Goal: Information Seeking & Learning: Obtain resource

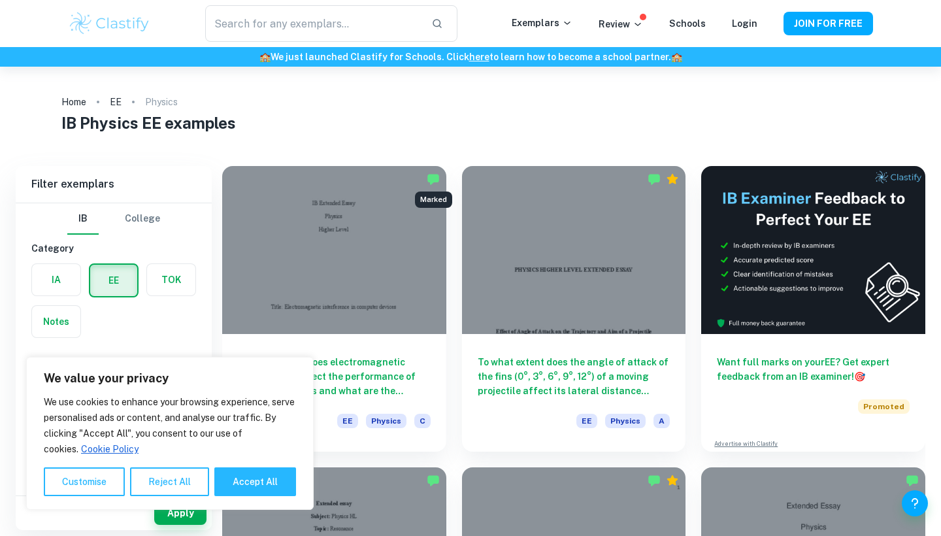
scroll to position [1, 0]
click at [174, 484] on button "Reject All" at bounding box center [169, 481] width 79 height 29
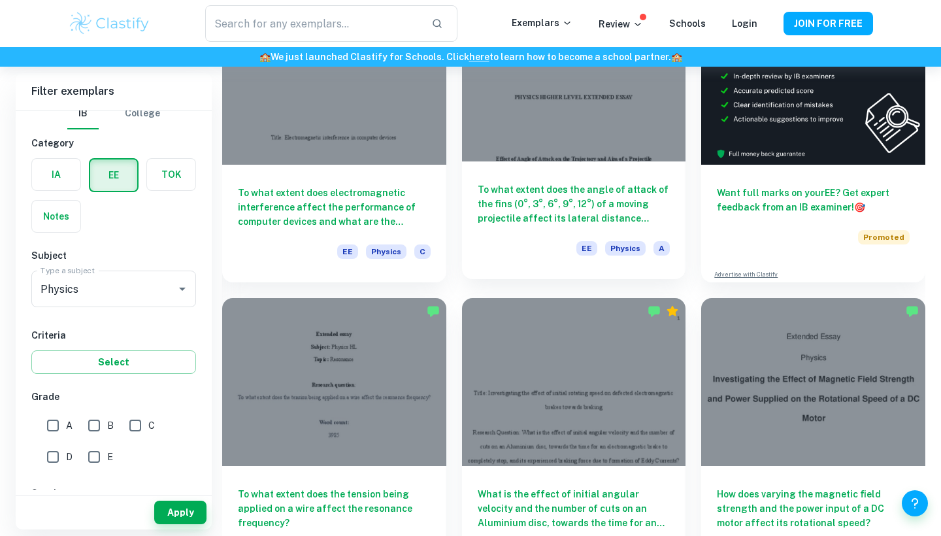
scroll to position [247, 0]
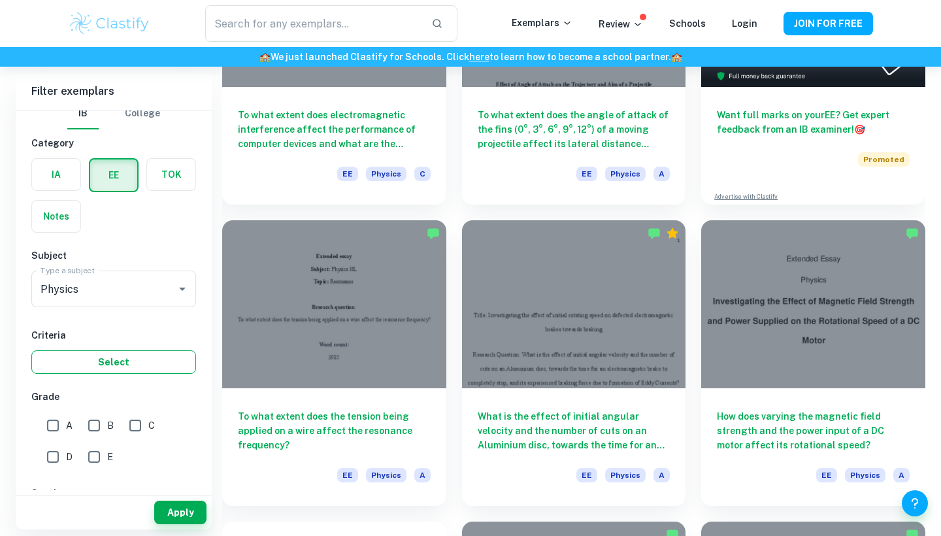
click at [110, 359] on button "Select" at bounding box center [113, 362] width 165 height 24
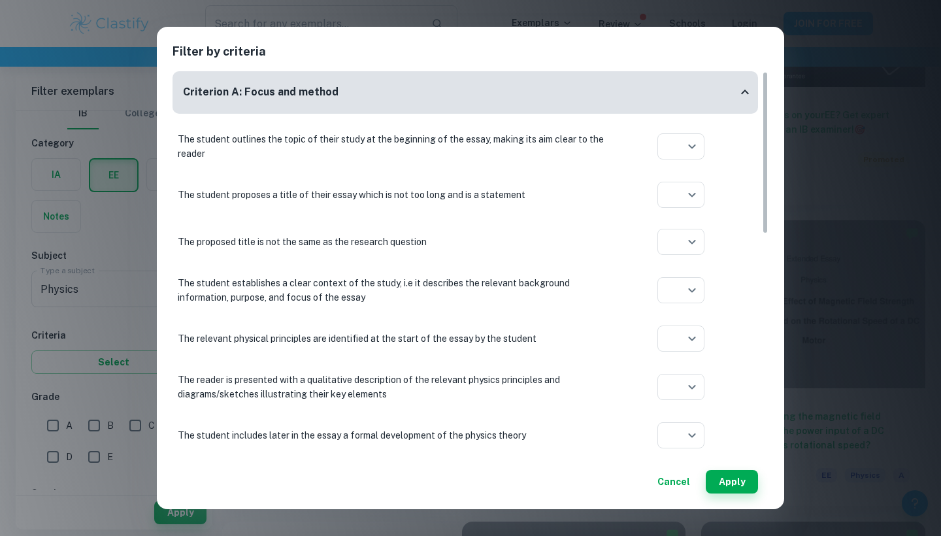
click at [687, 485] on button "Cancel" at bounding box center [673, 482] width 43 height 24
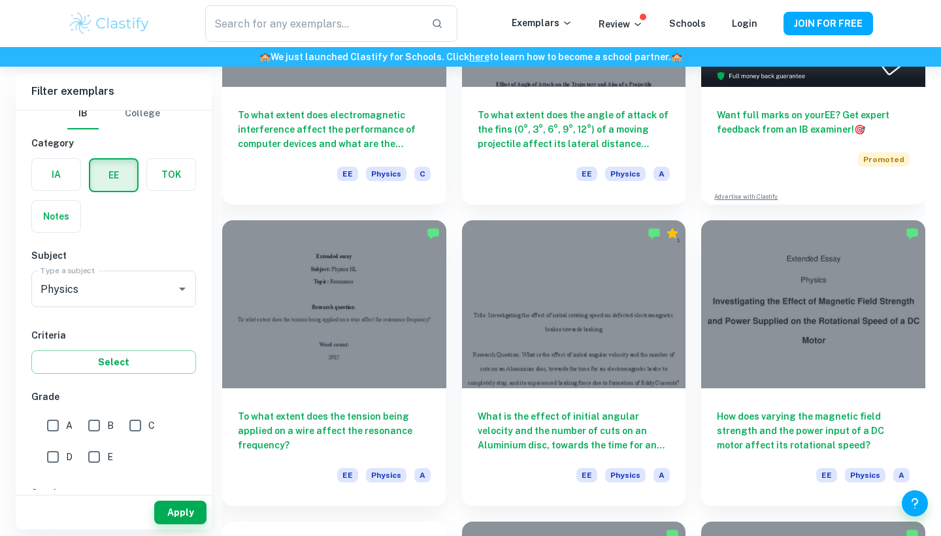
click at [50, 425] on input "A" at bounding box center [53, 425] width 26 height 26
checkbox input "true"
click at [85, 427] on input "B" at bounding box center [94, 425] width 26 height 26
click at [176, 518] on button "Apply" at bounding box center [180, 512] width 52 height 24
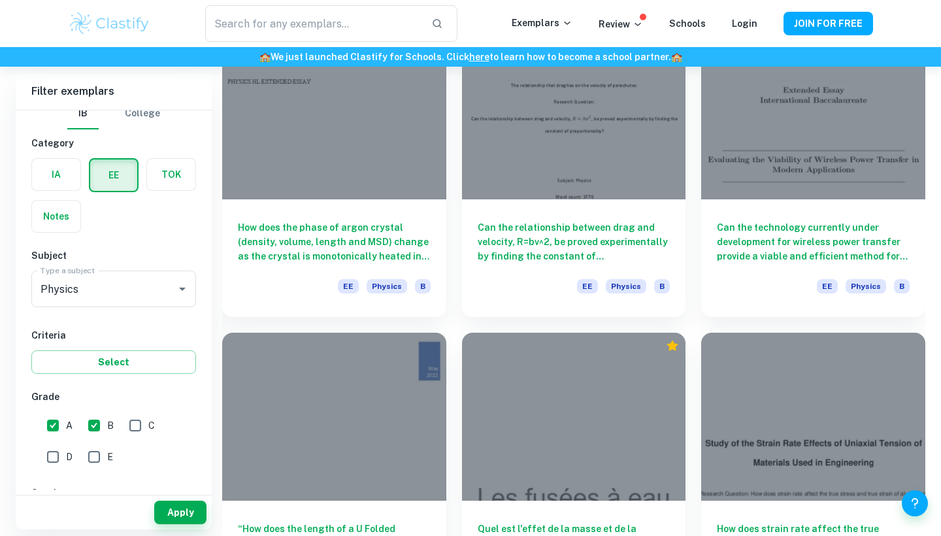
scroll to position [3902, 0]
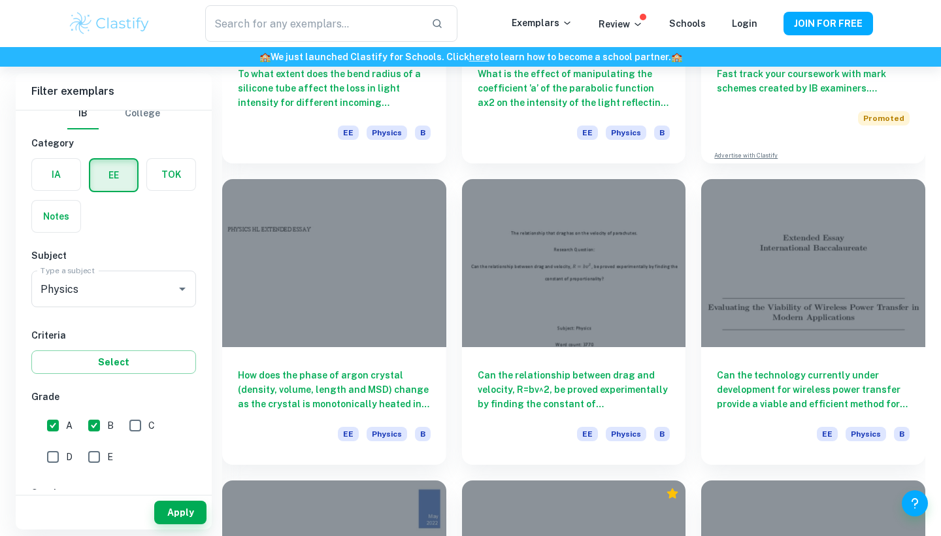
click at [78, 426] on div "A" at bounding box center [62, 422] width 41 height 31
click at [95, 424] on input "B" at bounding box center [94, 425] width 26 height 26
checkbox input "false"
click at [50, 426] on input "A" at bounding box center [53, 425] width 26 height 26
checkbox input "false"
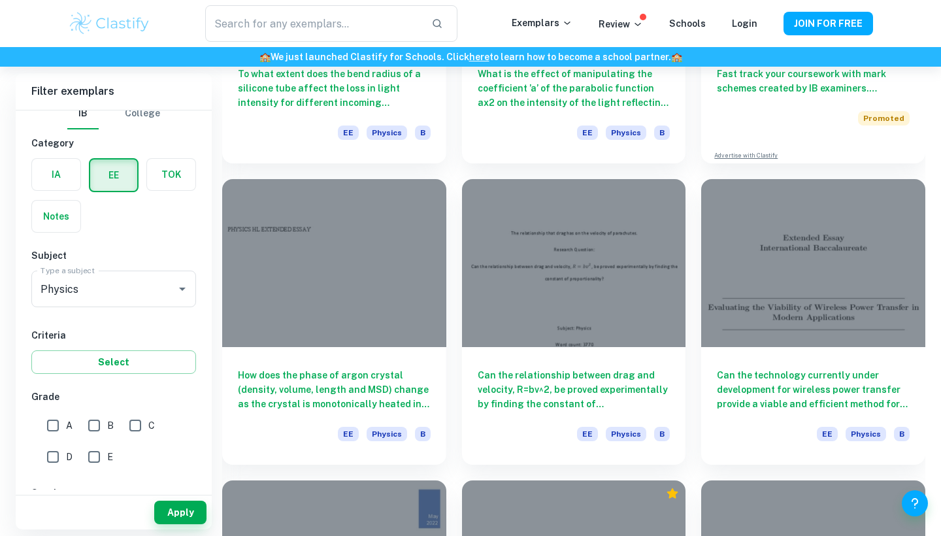
click at [84, 451] on input "E" at bounding box center [94, 457] width 26 height 26
checkbox input "true"
click at [52, 462] on input "D" at bounding box center [53, 457] width 26 height 26
checkbox input "true"
click at [81, 453] on input "E" at bounding box center [94, 457] width 26 height 26
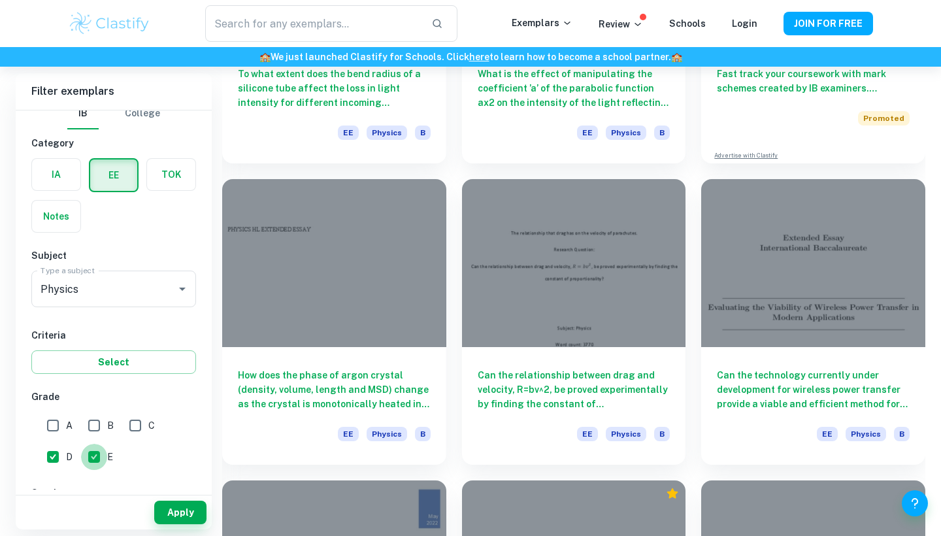
checkbox input "false"
click at [170, 508] on button "Apply" at bounding box center [180, 512] width 52 height 24
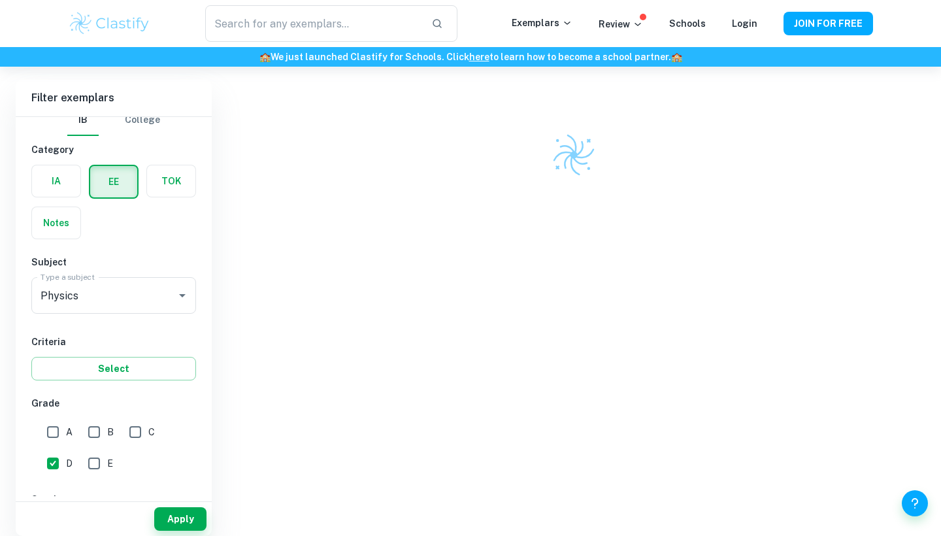
scroll to position [67, 0]
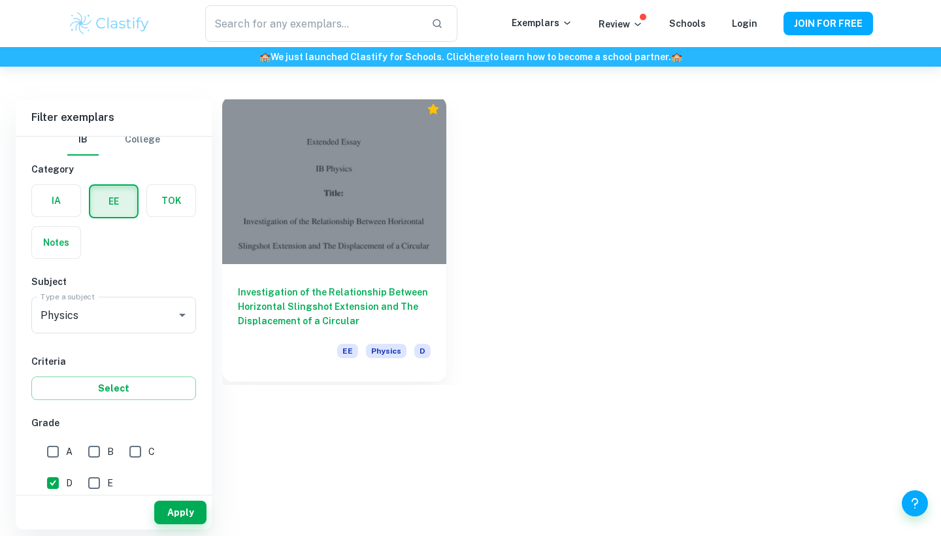
click at [310, 214] on div at bounding box center [334, 180] width 224 height 168
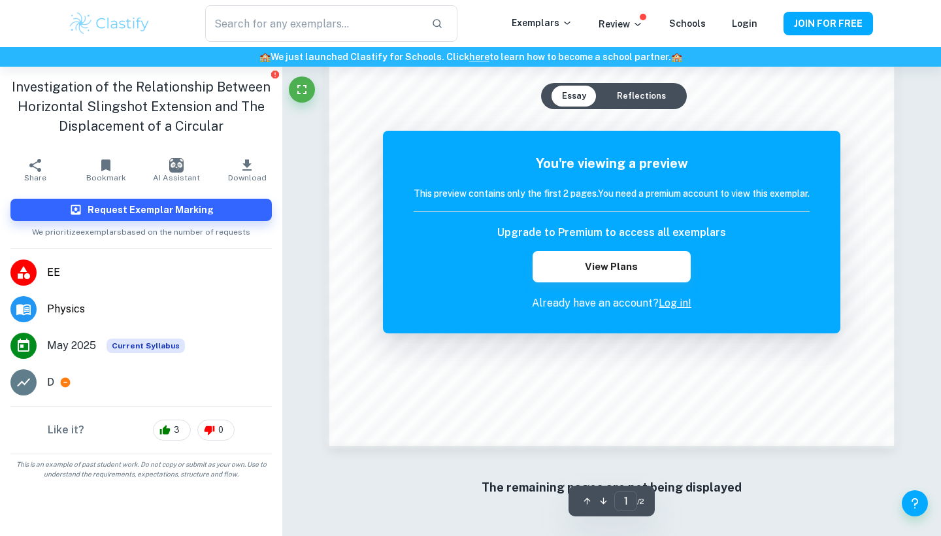
scroll to position [1236, 0]
click at [671, 306] on link "Log in!" at bounding box center [674, 303] width 33 height 12
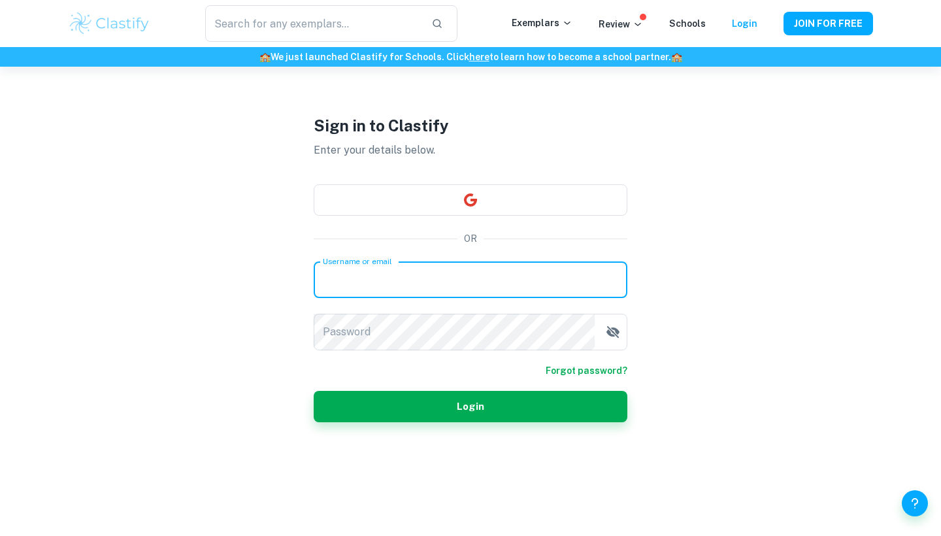
scroll to position [67, 0]
click at [434, 191] on button "button" at bounding box center [471, 199] width 314 height 31
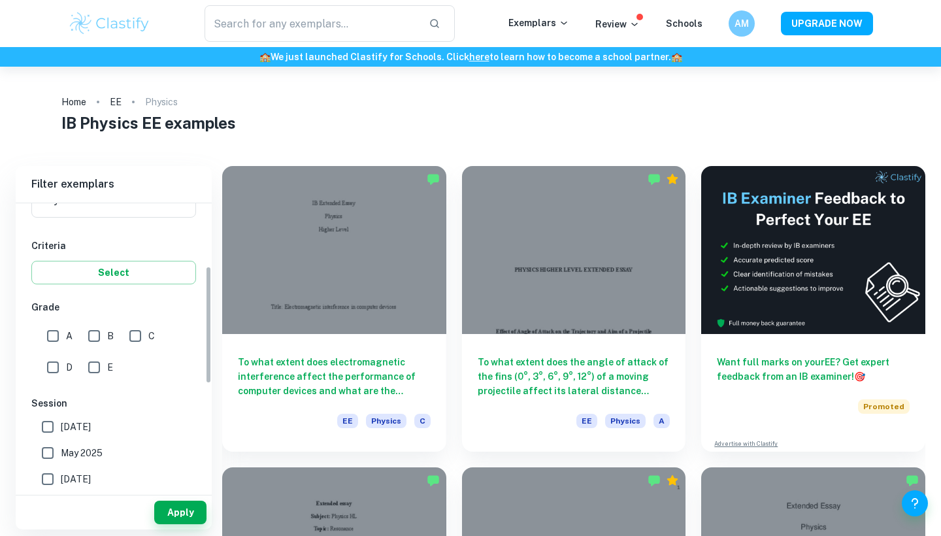
scroll to position [218, 0]
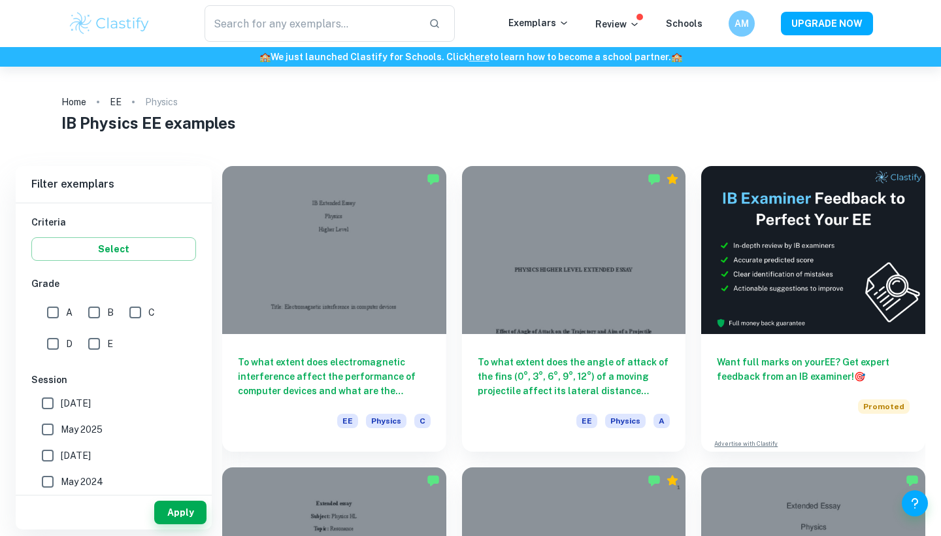
click at [102, 348] on input "E" at bounding box center [94, 344] width 26 height 26
checkbox input "true"
click at [58, 345] on input "D" at bounding box center [53, 344] width 26 height 26
checkbox input "true"
click at [87, 342] on input "E" at bounding box center [94, 344] width 26 height 26
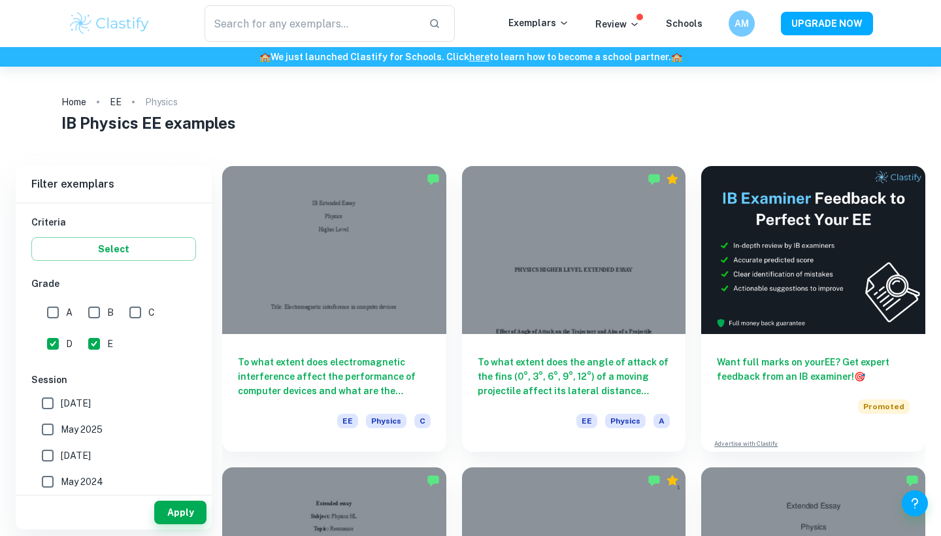
checkbox input "false"
click at [183, 519] on button "Apply" at bounding box center [180, 512] width 52 height 24
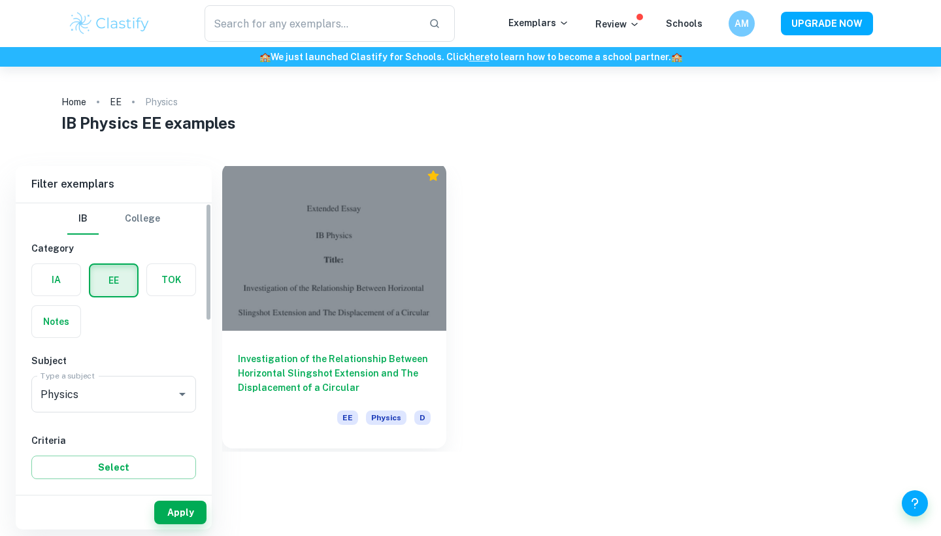
scroll to position [0, 0]
click at [359, 259] on div at bounding box center [334, 247] width 224 height 168
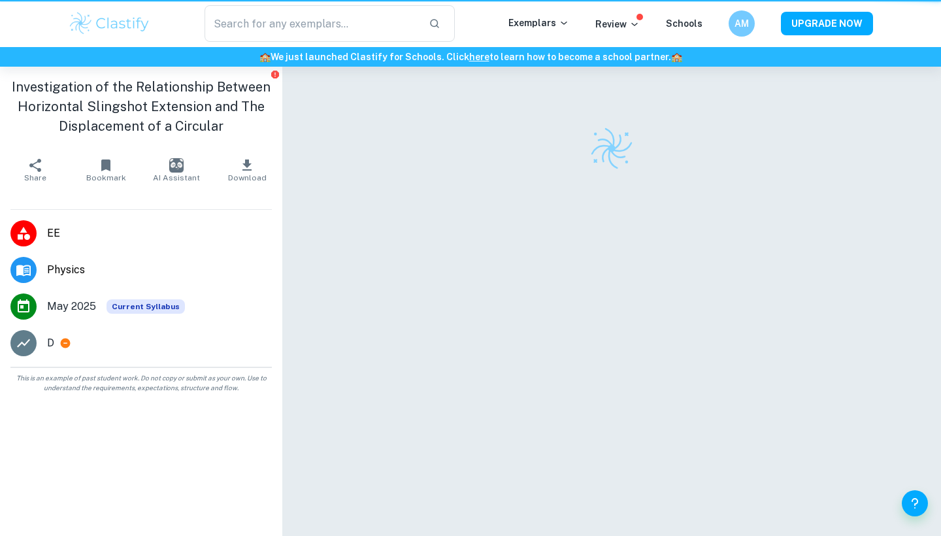
click at [359, 259] on div at bounding box center [611, 319] width 564 height 504
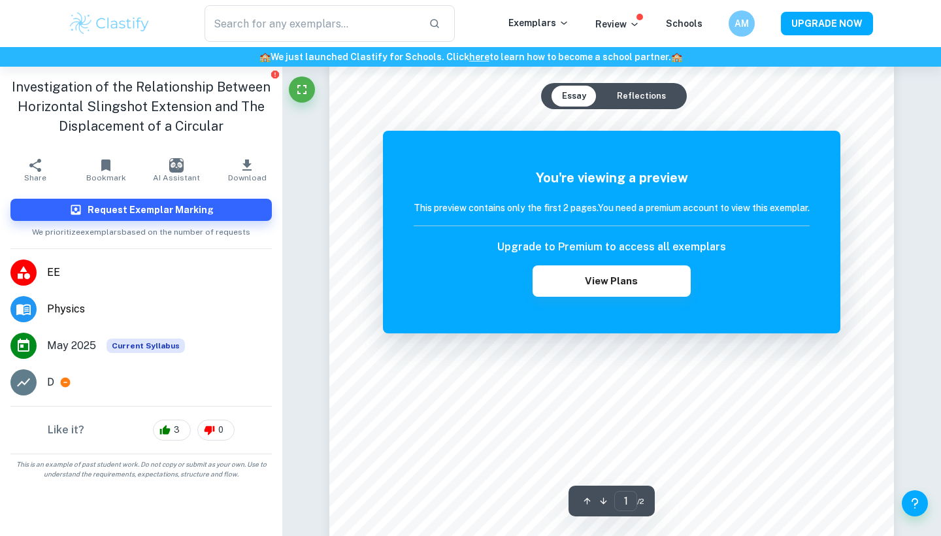
scroll to position [76, 0]
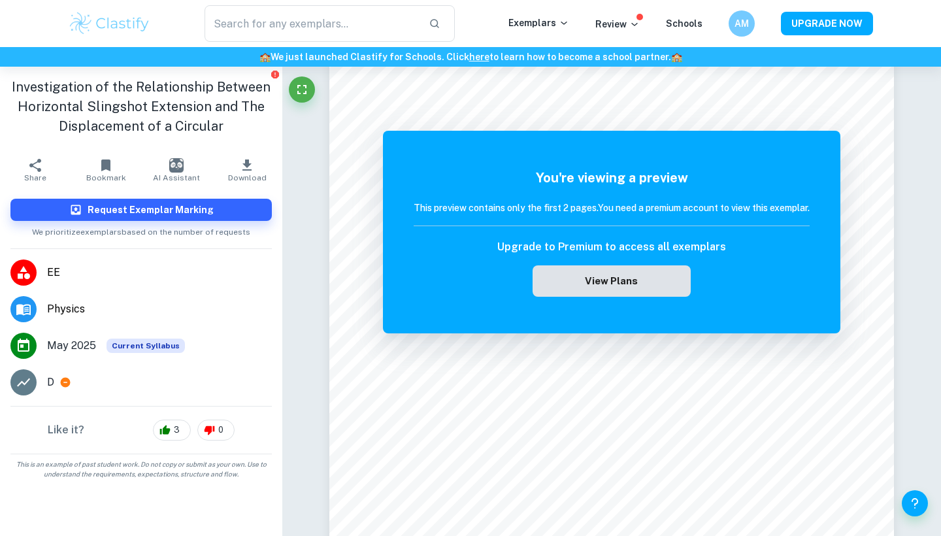
click at [595, 287] on button "View Plans" at bounding box center [611, 280] width 158 height 31
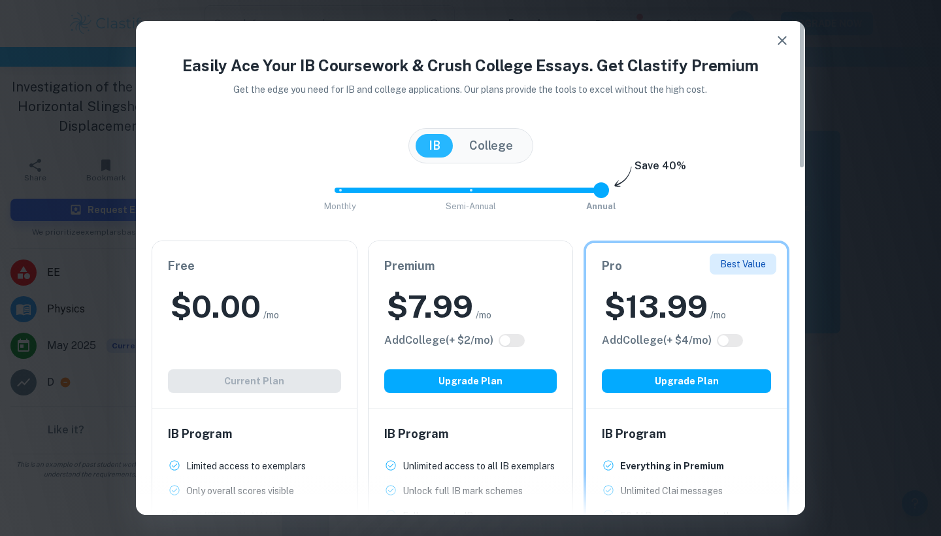
click at [783, 41] on icon "button" at bounding box center [781, 40] width 9 height 9
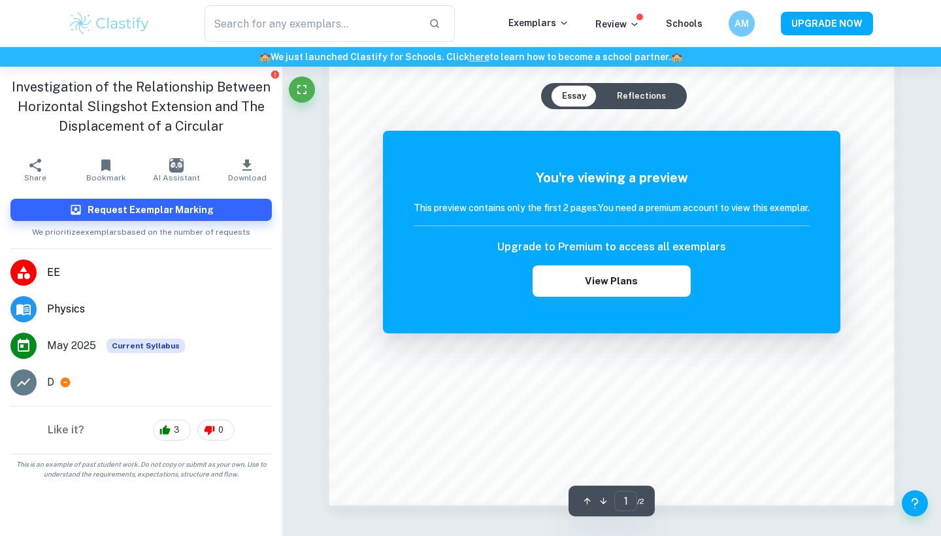
scroll to position [1227, 0]
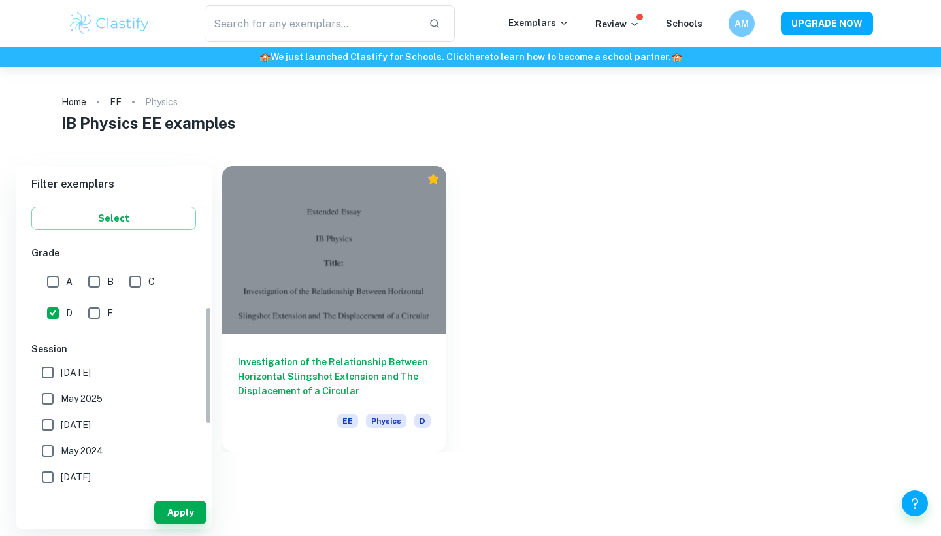
scroll to position [251, 0]
click at [56, 314] on input "D" at bounding box center [53, 310] width 26 height 26
checkbox input "false"
click at [131, 280] on input "C" at bounding box center [135, 279] width 26 height 26
click at [178, 508] on button "Apply" at bounding box center [180, 512] width 52 height 24
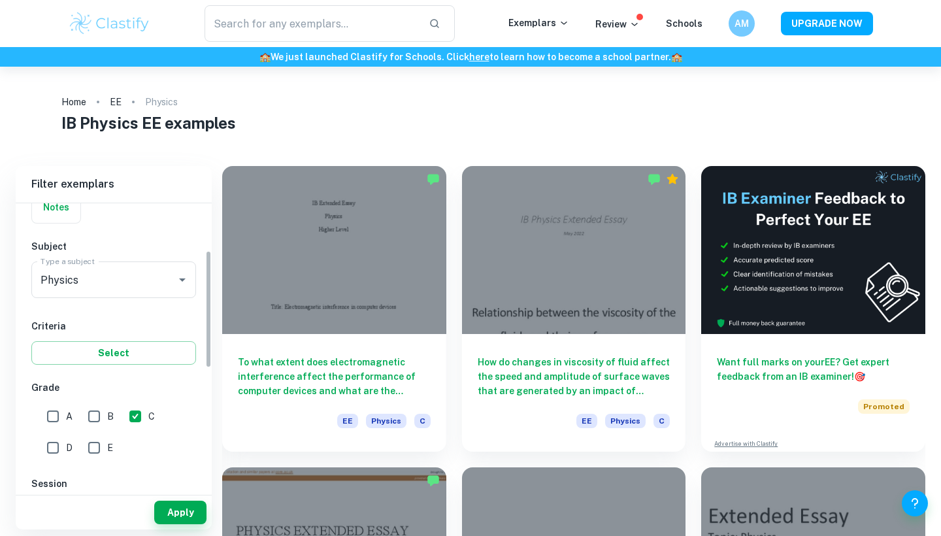
scroll to position [0, 0]
click at [130, 422] on input "C" at bounding box center [135, 416] width 26 height 26
checkbox input "false"
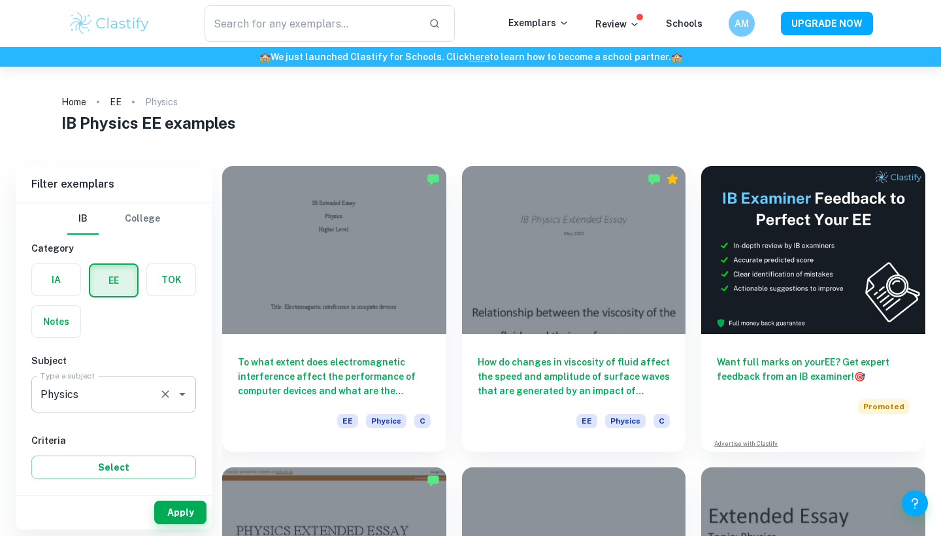
click at [106, 403] on input "Physics" at bounding box center [95, 393] width 116 height 25
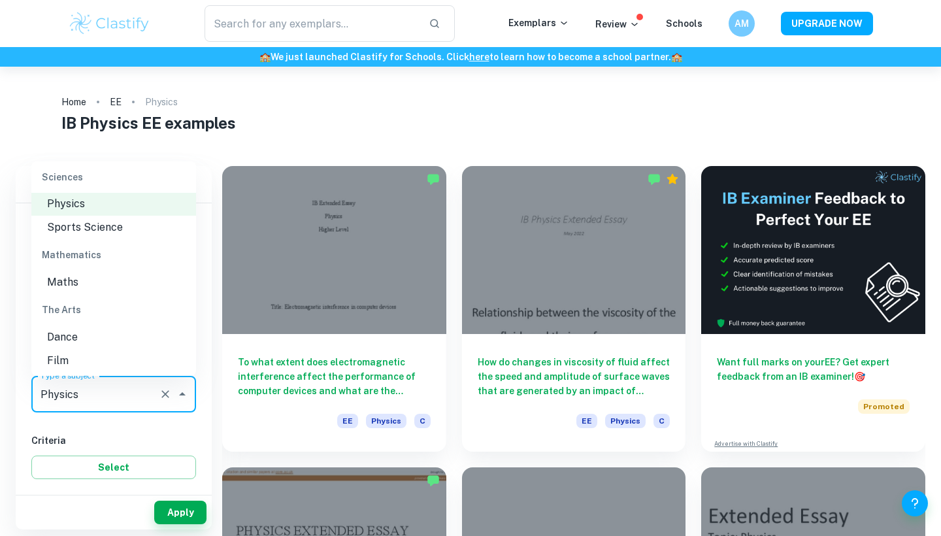
click at [140, 284] on li "Maths" at bounding box center [113, 282] width 165 height 24
type input "Maths"
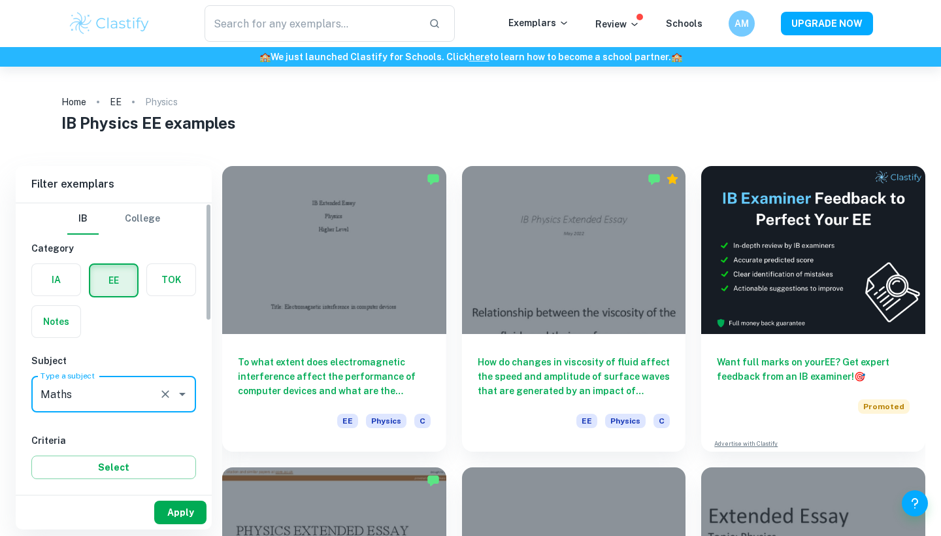
click at [167, 522] on button "Apply" at bounding box center [180, 512] width 52 height 24
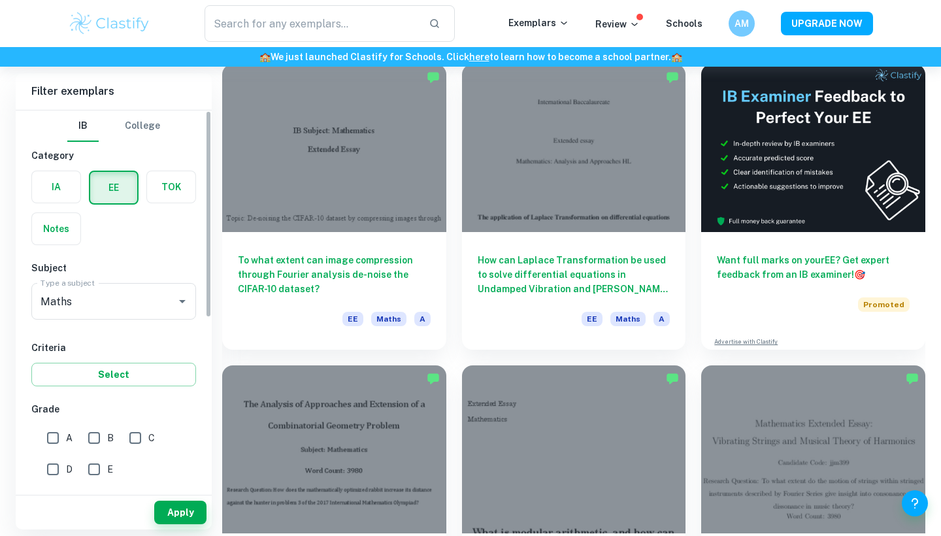
click at [71, 187] on label "button" at bounding box center [56, 186] width 48 height 31
click at [0, 0] on input "radio" at bounding box center [0, 0] width 0 height 0
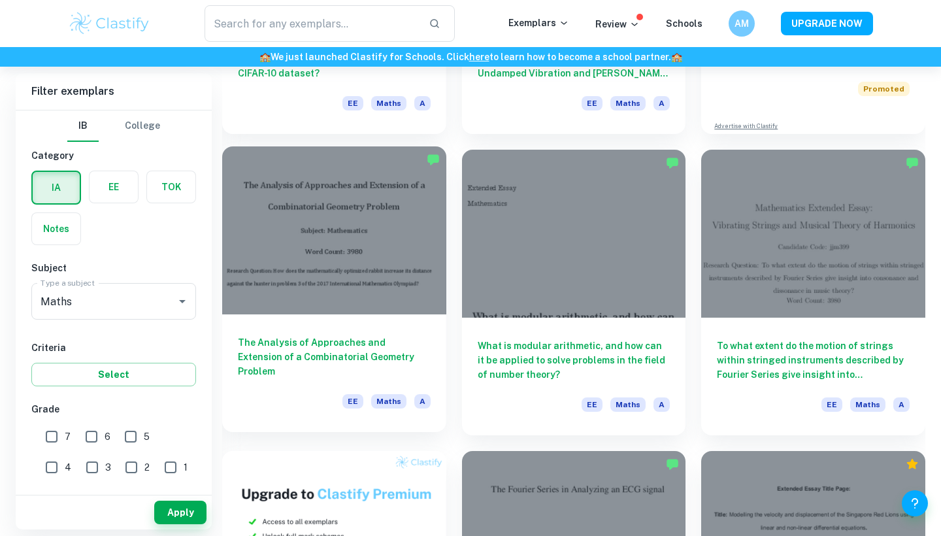
scroll to position [324, 0]
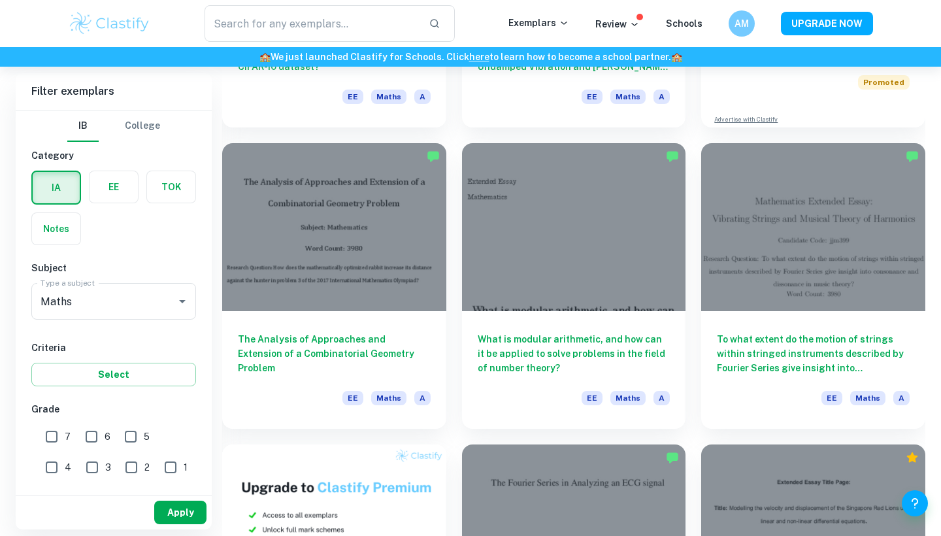
click at [194, 505] on button "Apply" at bounding box center [180, 512] width 52 height 24
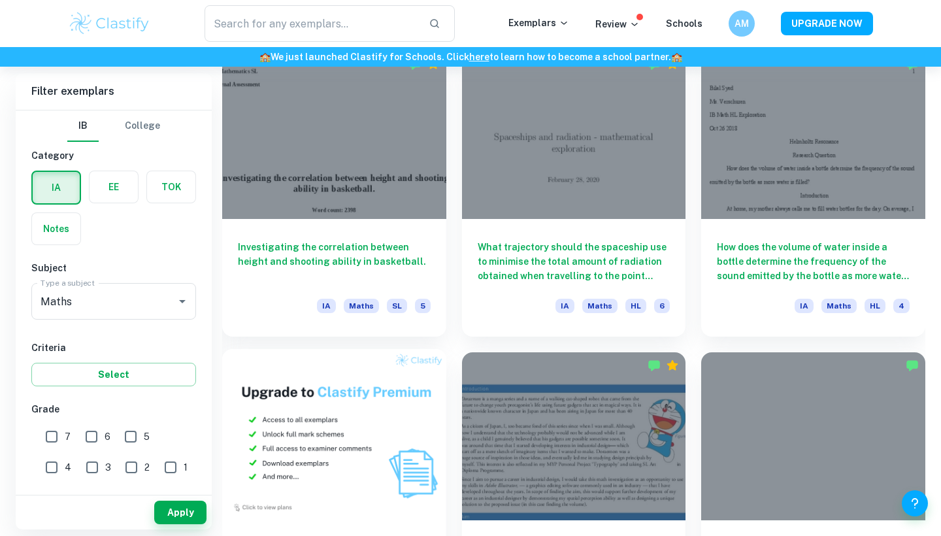
scroll to position [688, 1]
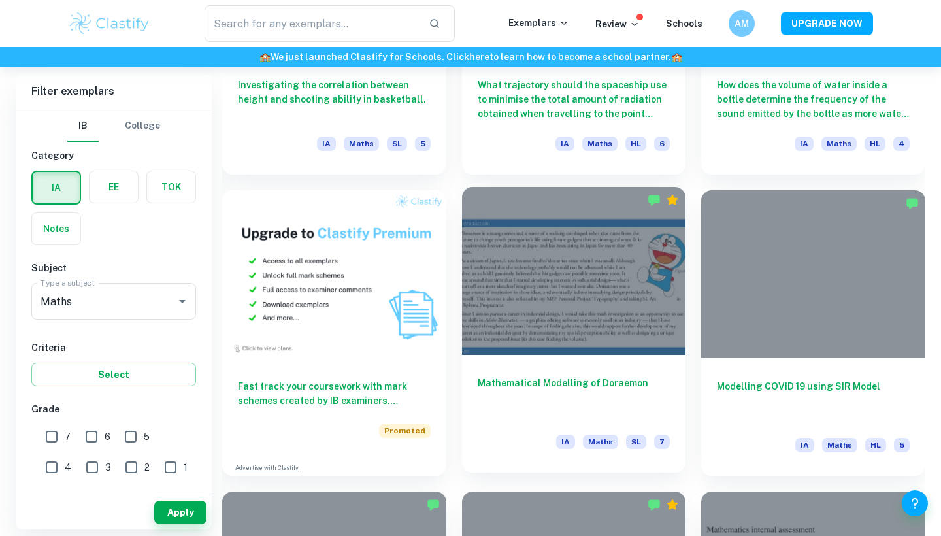
click at [525, 454] on div "IA Maths SL 7" at bounding box center [574, 445] width 193 height 22
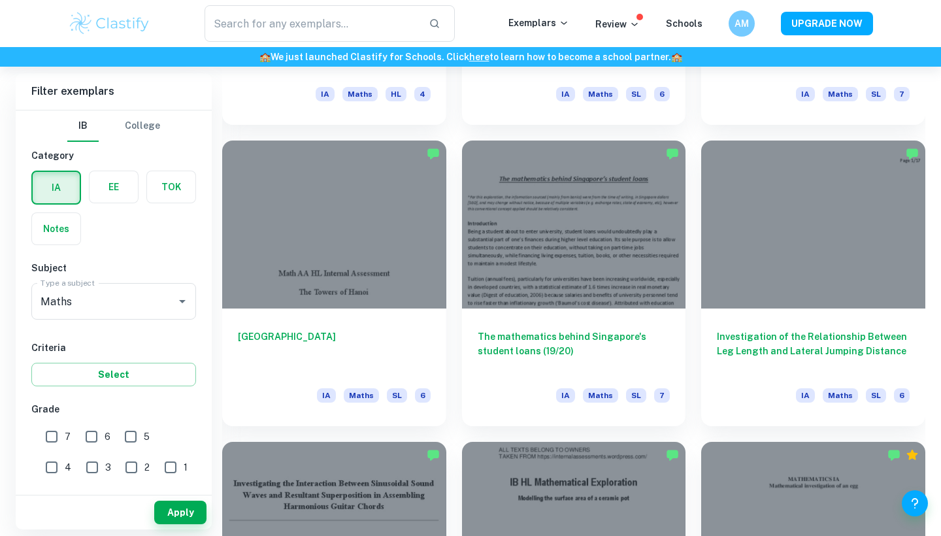
scroll to position [3011, 0]
